Goal: Information Seeking & Learning: Understand process/instructions

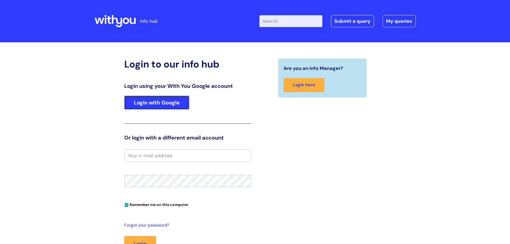
drag, startPoint x: 152, startPoint y: 100, endPoint x: 109, endPoint y: 93, distance: 43.1
click at [152, 100] on link "Login with Google" at bounding box center [156, 103] width 65 height 14
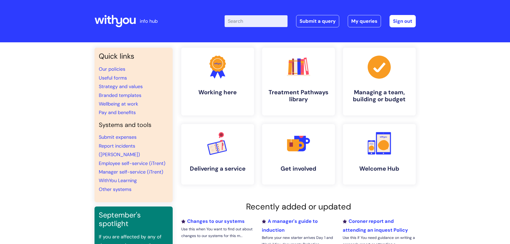
click at [264, 18] on input "Enter your search term here..." at bounding box center [256, 21] width 63 height 12
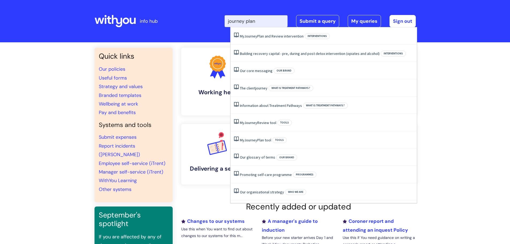
type input "journey plan"
click button "Search" at bounding box center [0, 0] width 0 height 0
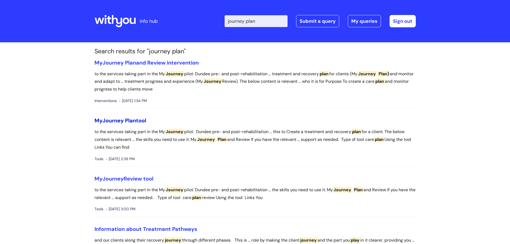
click at [123, 122] on span "Journey" at bounding box center [113, 120] width 21 height 7
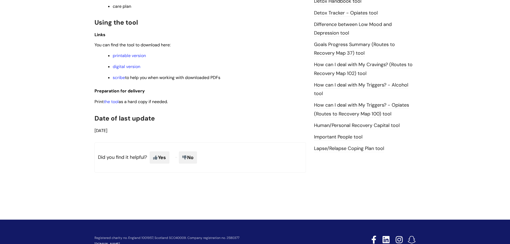
scroll to position [348, 0]
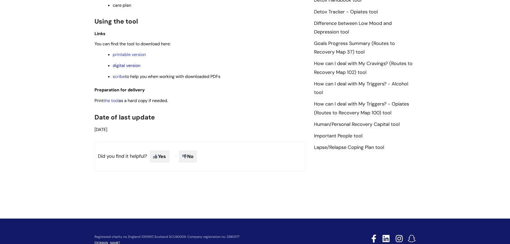
click at [122, 65] on link "digital version" at bounding box center [127, 66] width 28 height 6
click at [120, 53] on link "printable version" at bounding box center [129, 55] width 33 height 6
click at [127, 67] on link "digital version" at bounding box center [127, 66] width 28 height 6
click at [121, 64] on link "digital version" at bounding box center [127, 66] width 28 height 6
